Goal: Ask a question: Seek information or help from site administrators or community

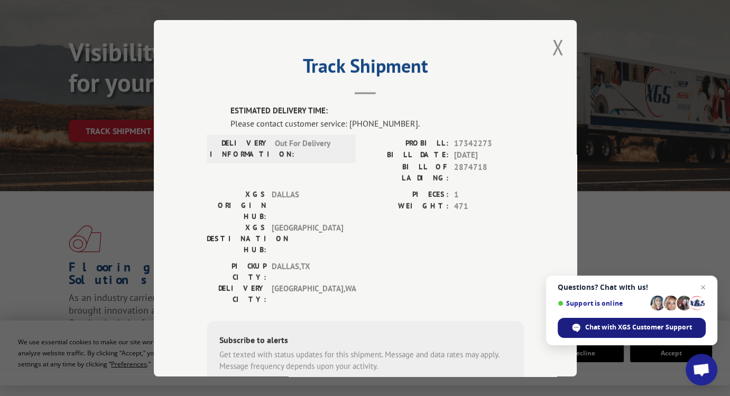
click at [630, 331] on span "Chat with XGS Customer Support" at bounding box center [638, 328] width 107 height 10
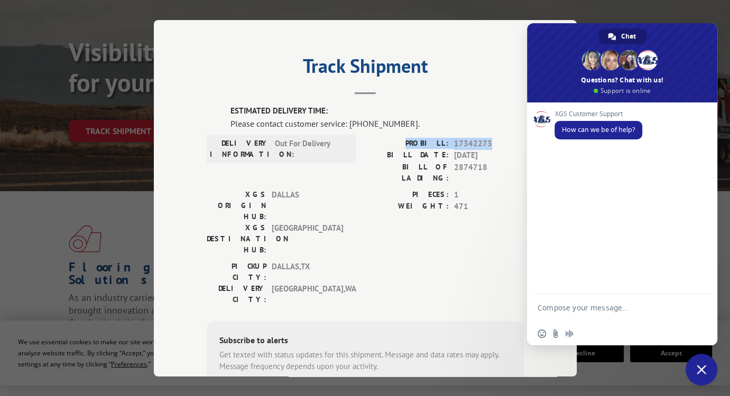
drag, startPoint x: 490, startPoint y: 143, endPoint x: 403, endPoint y: 146, distance: 87.2
click at [403, 146] on div "PROBILL: 17342273" at bounding box center [444, 143] width 158 height 12
copy div "PROBILL: 17342273"
click at [604, 315] on textarea "Compose your message..." at bounding box center [610, 312] width 146 height 19
paste textarea "PROBILL: 17342273"
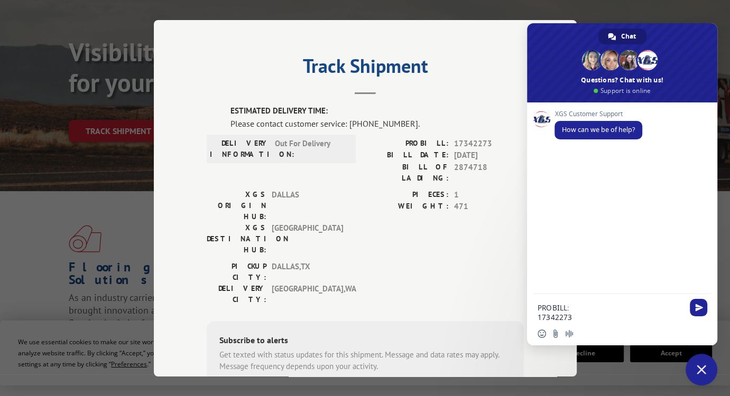
type textarea "PROBILL: 17342273"
click at [703, 297] on div "PROBILL: 17342273" at bounding box center [622, 309] width 190 height 30
click at [704, 308] on span "Send" at bounding box center [697, 307] width 17 height 17
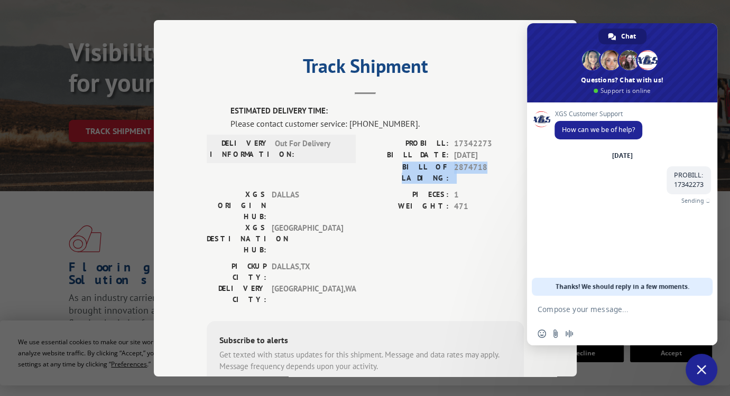
drag, startPoint x: 487, startPoint y: 166, endPoint x: 378, endPoint y: 164, distance: 109.4
click at [378, 164] on div "BILL OF LADING: 2874718" at bounding box center [444, 172] width 158 height 22
copy div "BILL OF LADING: 2874718"
click at [661, 311] on textarea "Compose your message..." at bounding box center [610, 310] width 146 height 10
paste textarea "BILL OF LADING: 2874718"
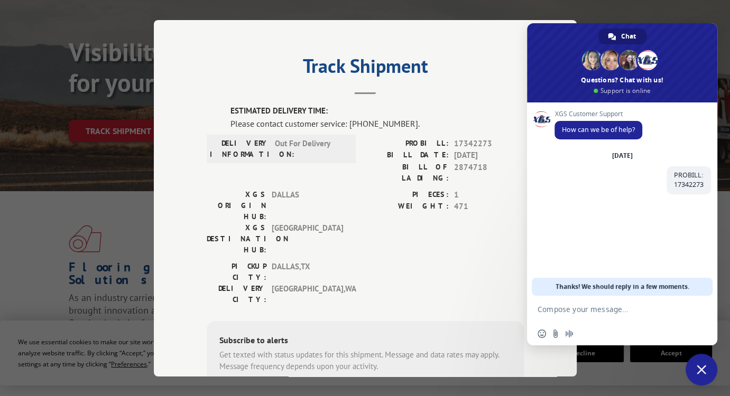
type textarea "BILL OF LADING: 2874718"
type textarea "what's the delivery status of this order?"
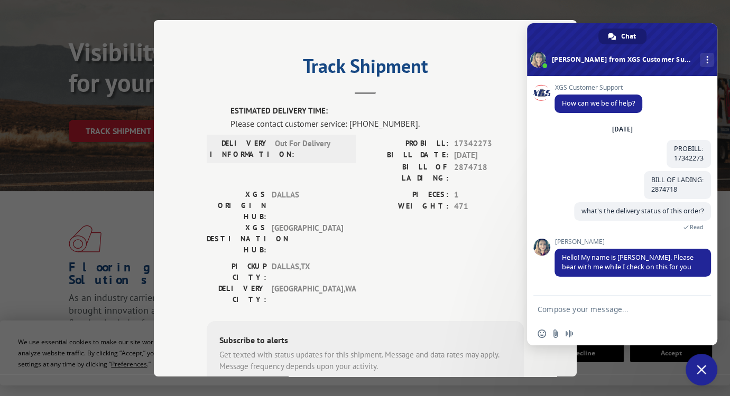
click at [591, 316] on form at bounding box center [610, 310] width 146 height 29
click at [570, 308] on textarea "Compose your message..." at bounding box center [610, 310] width 146 height 10
type textarea "Thanks. Customer name is [PERSON_NAME]"
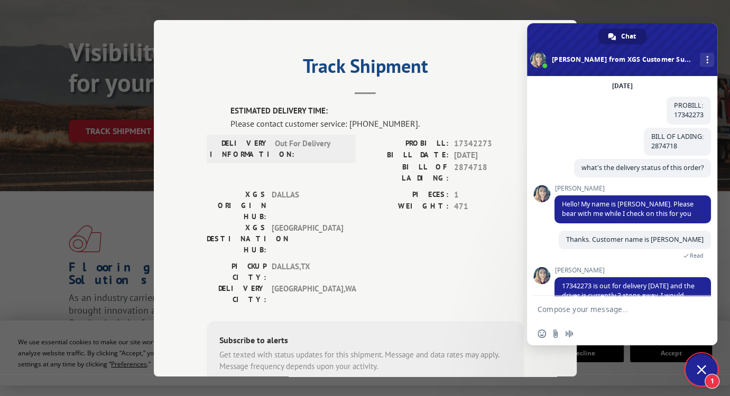
scroll to position [89, 0]
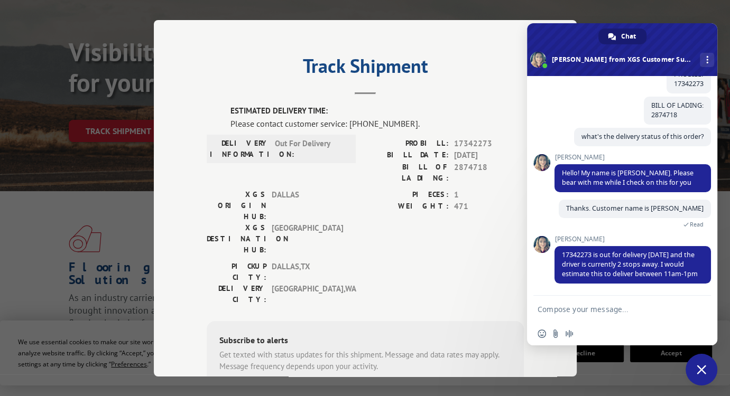
click at [606, 314] on form at bounding box center [610, 310] width 146 height 29
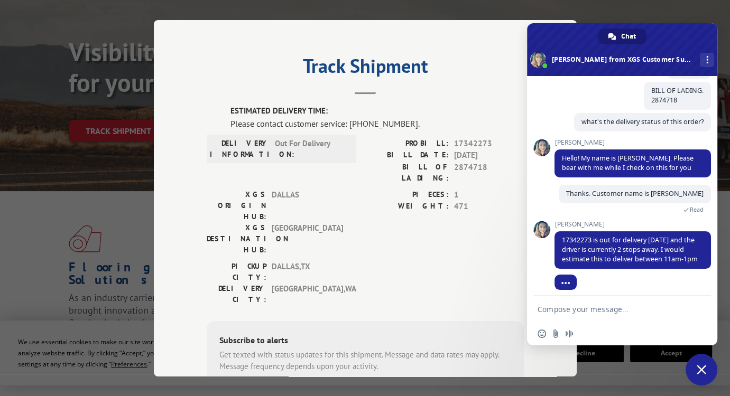
scroll to position [110, 0]
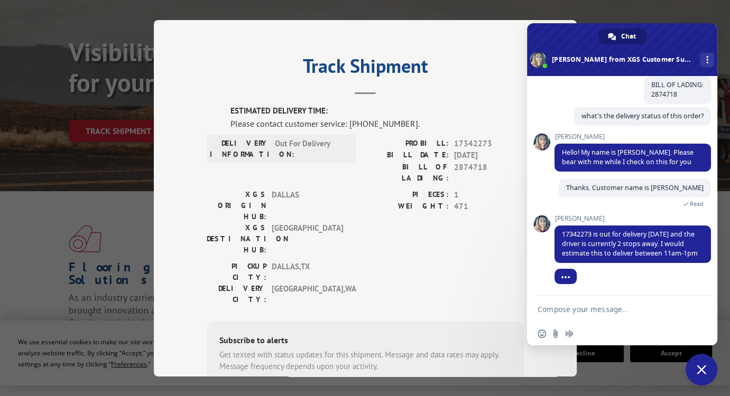
click at [600, 309] on textarea "Compose your message..." at bounding box center [610, 310] width 146 height 10
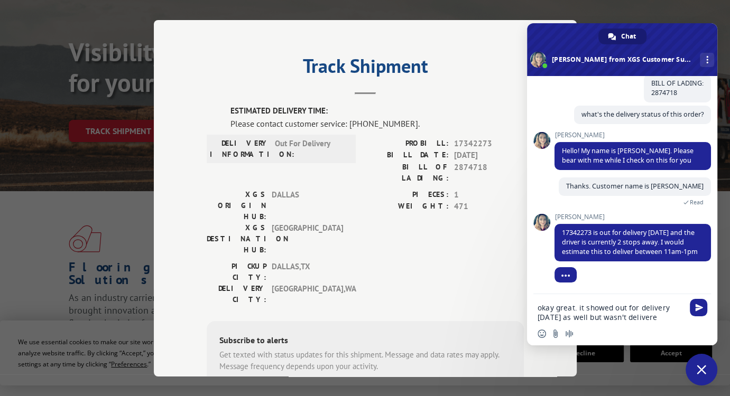
type textarea "okay great. it showed out for delivery [DATE] as well but wasn't delivered"
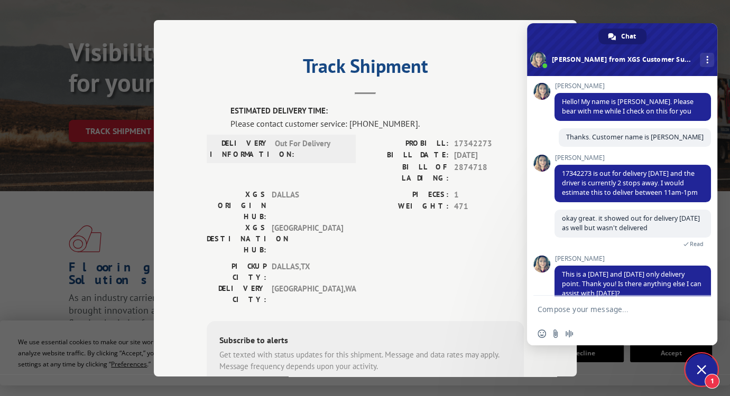
scroll to position [182, 0]
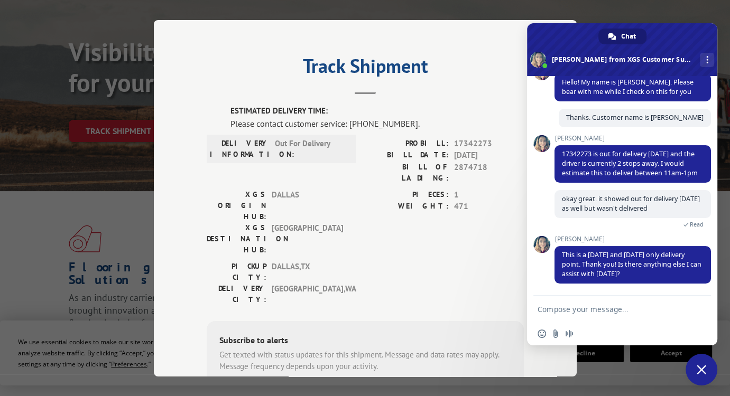
click at [616, 306] on textarea "Compose your message..." at bounding box center [610, 310] width 146 height 10
type textarea "oh gotcha thanks"
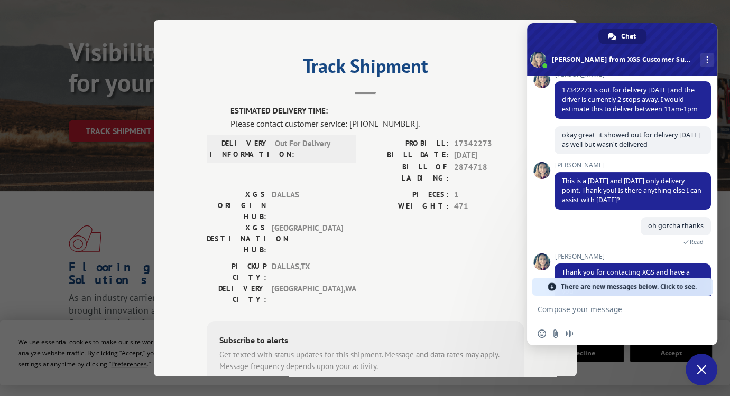
scroll to position [124, 0]
